Goal: Complete application form

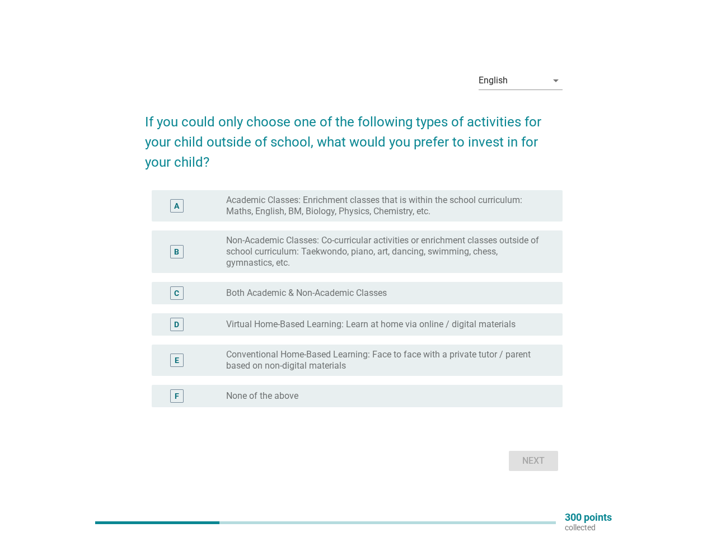
click at [354, 269] on div "B radio_button_unchecked Non-Academic Classes: Co-curricular activities or enri…" at bounding box center [357, 252] width 411 height 43
click at [520, 81] on div "English" at bounding box center [512, 81] width 68 height 18
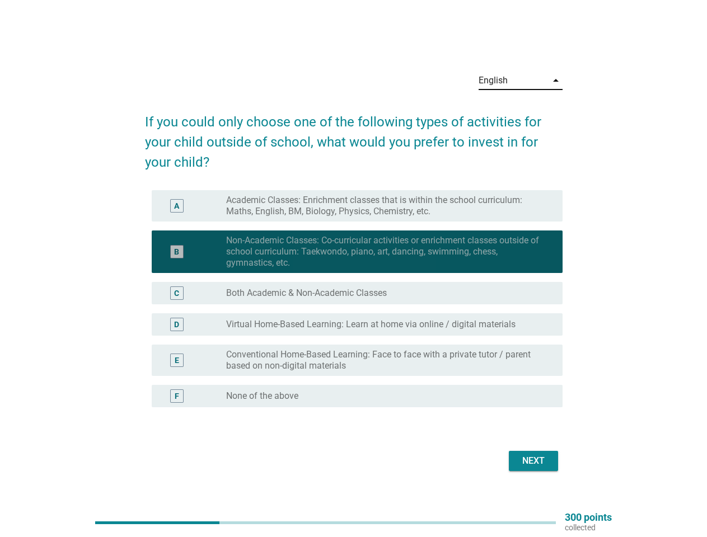
click at [354, 306] on div "C radio_button_unchecked Both Academic & Non-Academic Classes" at bounding box center [353, 293] width 417 height 31
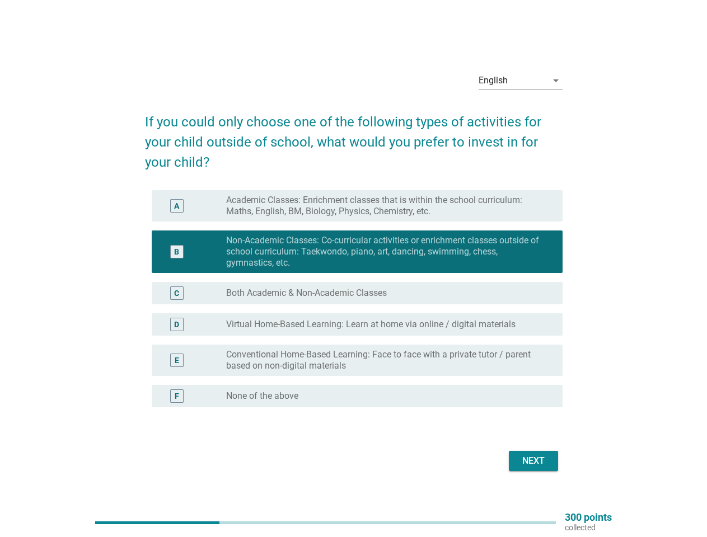
click at [354, 299] on div "radio_button_unchecked Both Academic & Non-Academic Classes" at bounding box center [389, 293] width 327 height 13
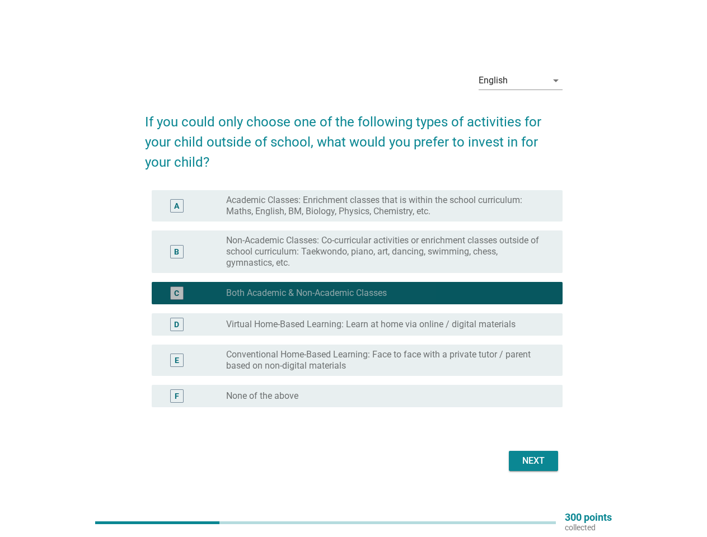
click at [357, 206] on label "Academic Classes: Enrichment classes that is within the school curriculum: Math…" at bounding box center [385, 206] width 318 height 22
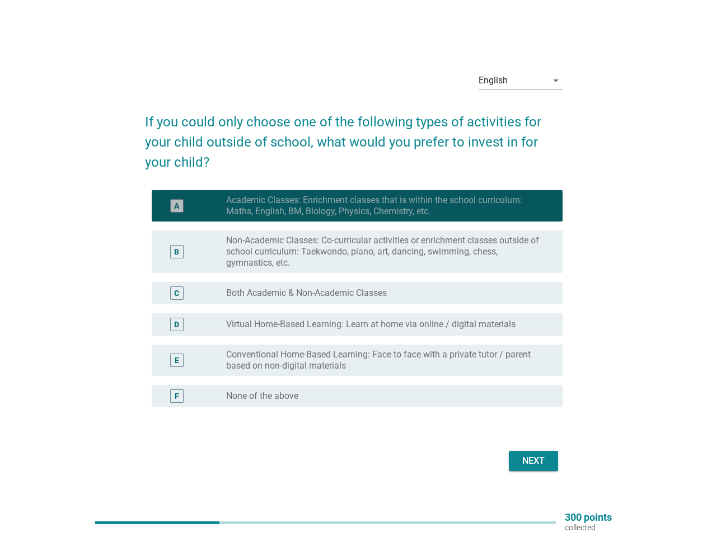
click at [385, 206] on label "Academic Classes: Enrichment classes that is within the school curriculum: Math…" at bounding box center [385, 206] width 318 height 22
click at [357, 252] on label "Non-Academic Classes: Co-curricular activities or enrichment classes outside of…" at bounding box center [385, 252] width 318 height 34
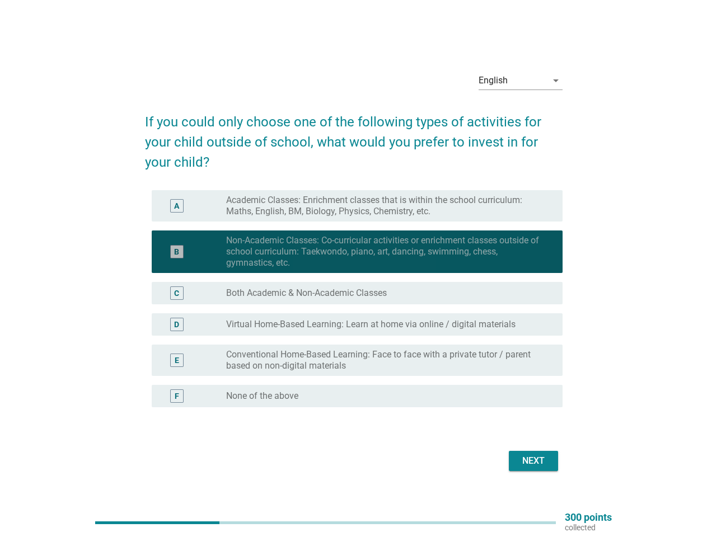
click at [385, 252] on label "Non-Academic Classes: Co-curricular activities or enrichment classes outside of…" at bounding box center [385, 252] width 318 height 34
click at [357, 293] on label "Both Academic & Non-Academic Classes" at bounding box center [306, 293] width 161 height 11
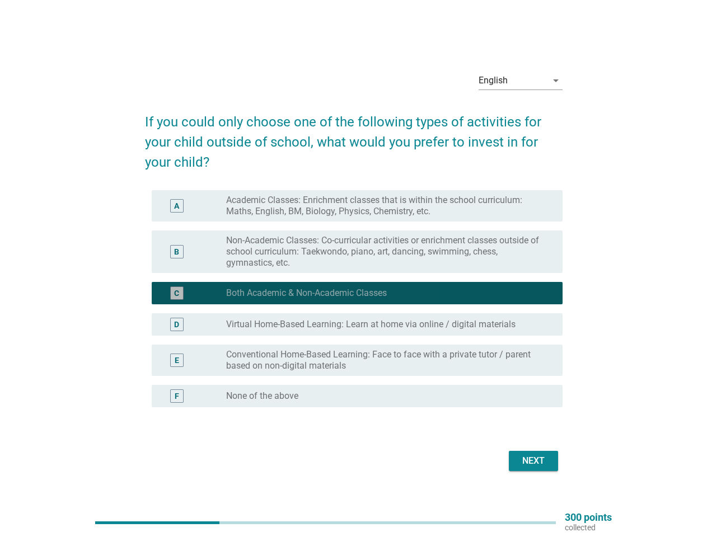
click at [307, 293] on label "Both Academic & Non-Academic Classes" at bounding box center [306, 293] width 161 height 11
